Goal: Task Accomplishment & Management: Manage account settings

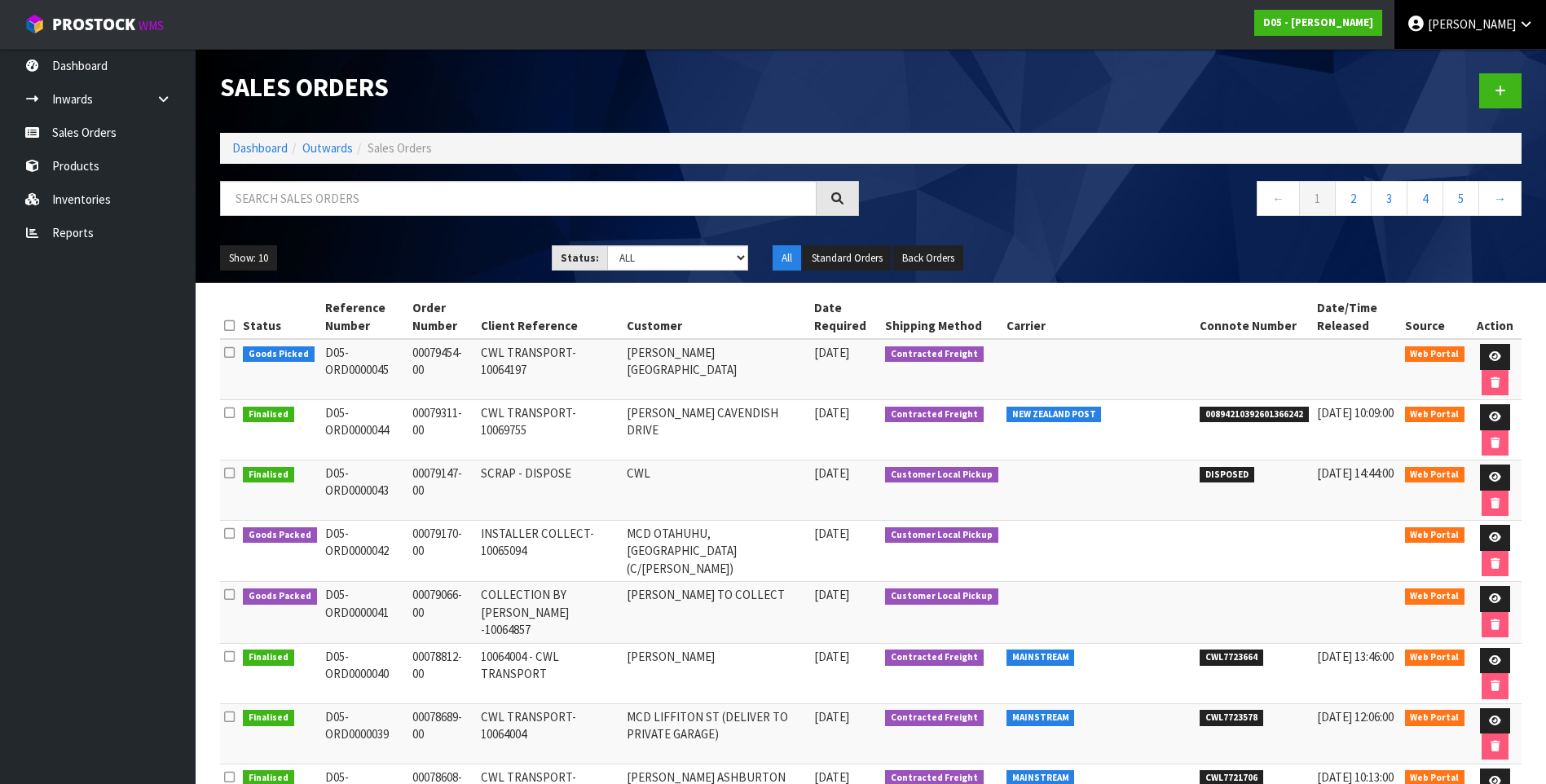
click at [1498, 30] on span "[PERSON_NAME]" at bounding box center [1472, 24] width 88 height 16
click at [1498, 65] on link "Logout" at bounding box center [1481, 64] width 129 height 22
